Goal: Information Seeking & Learning: Learn about a topic

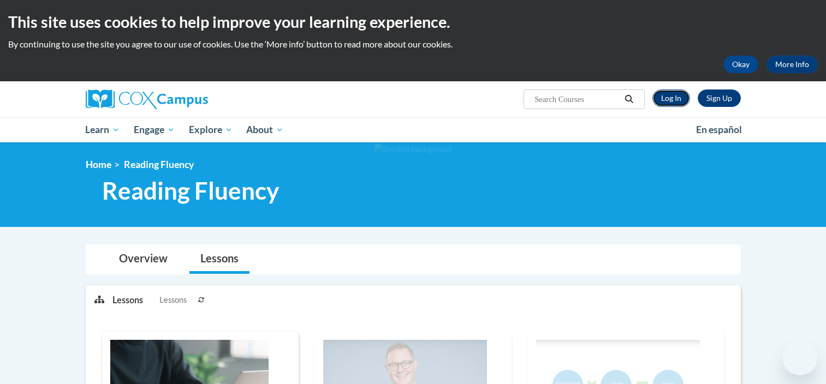
drag, startPoint x: 0, startPoint y: 0, endPoint x: 677, endPoint y: 93, distance: 683.9
click at [677, 93] on link "Log In" at bounding box center [671, 98] width 38 height 17
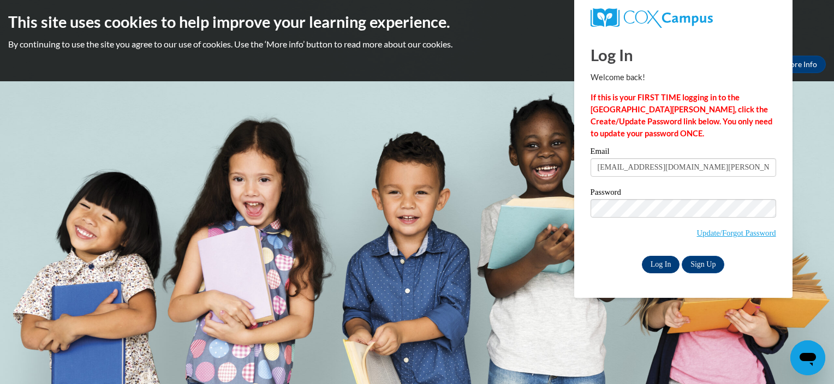
click at [673, 267] on input "Log In" at bounding box center [661, 264] width 38 height 17
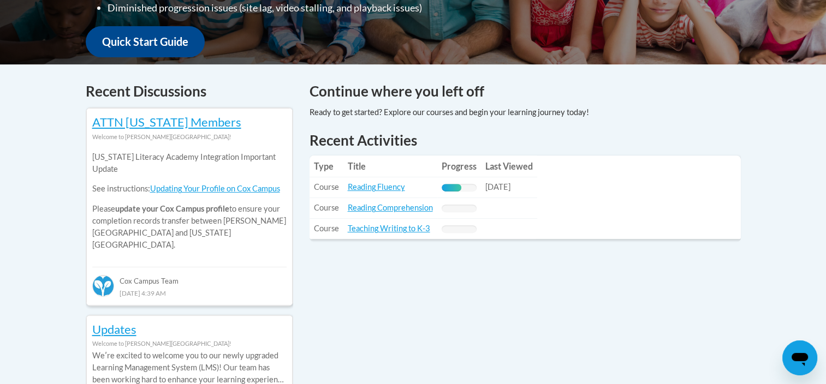
scroll to position [413, 0]
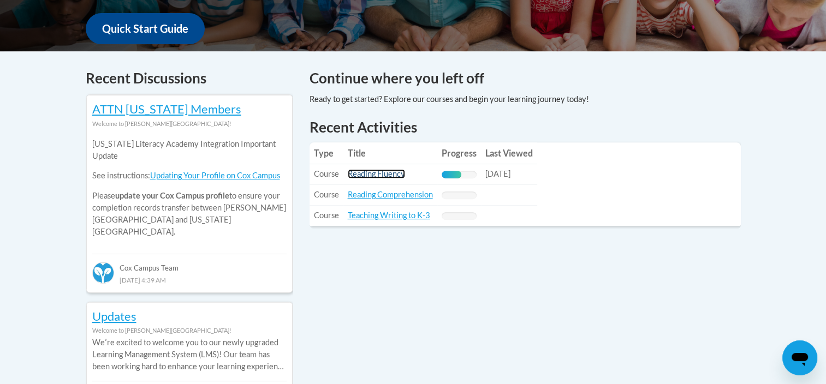
click at [371, 175] on link "Reading Fluency" at bounding box center [376, 173] width 57 height 9
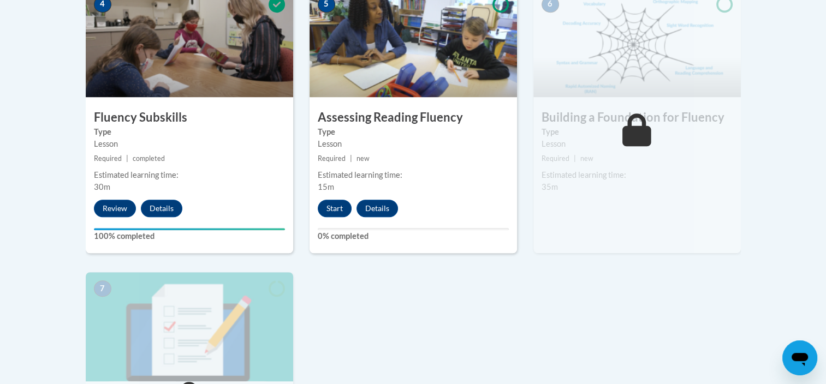
scroll to position [668, 0]
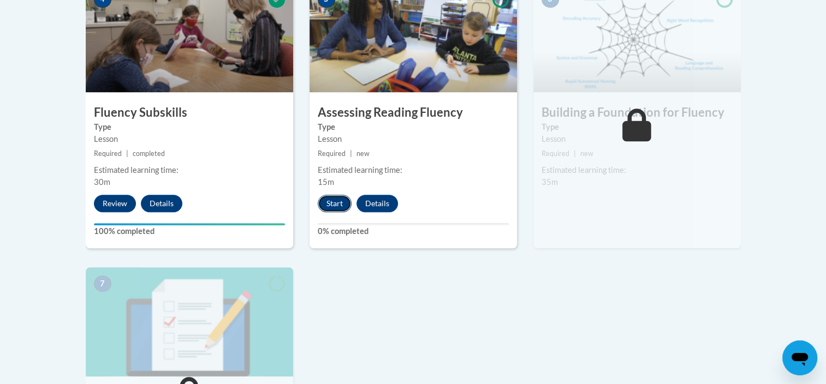
click at [337, 200] on button "Start" at bounding box center [335, 203] width 34 height 17
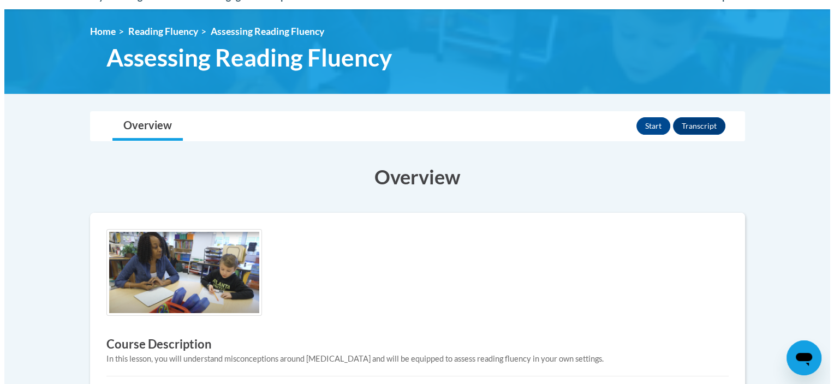
scroll to position [114, 0]
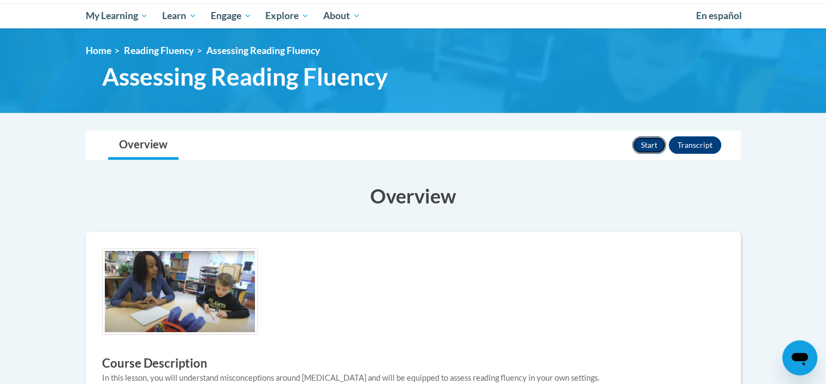
click at [642, 150] on button "Start" at bounding box center [649, 144] width 34 height 17
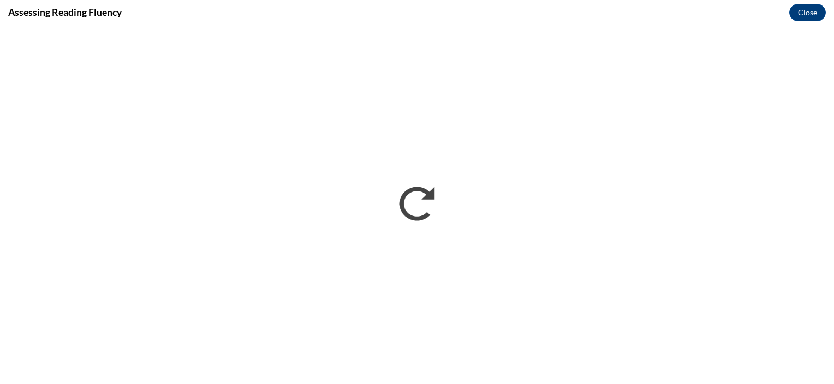
scroll to position [0, 0]
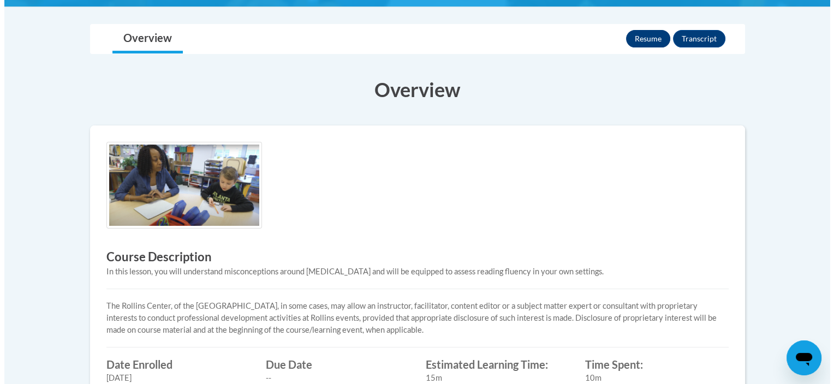
scroll to position [114, 0]
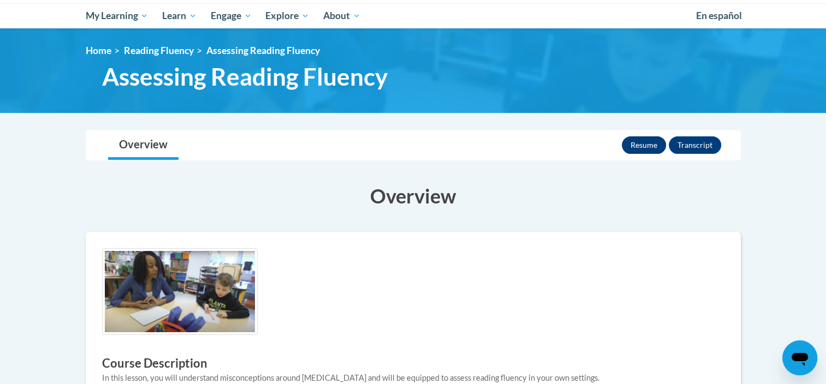
click at [640, 37] on img at bounding box center [413, 70] width 826 height 85
click at [637, 145] on button "Resume" at bounding box center [644, 144] width 44 height 17
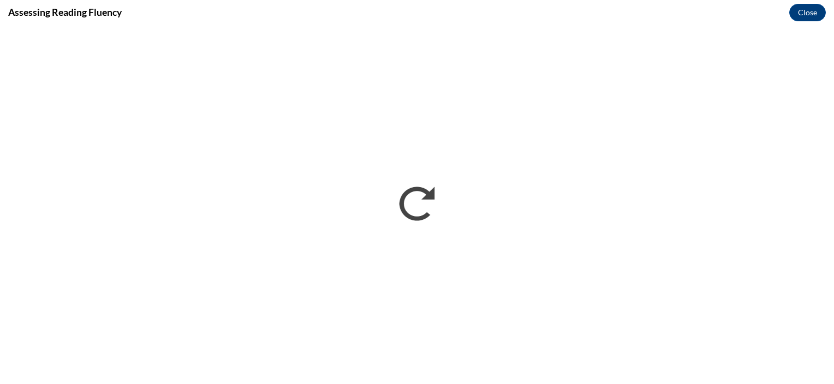
scroll to position [0, 0]
